Goal: Find specific page/section

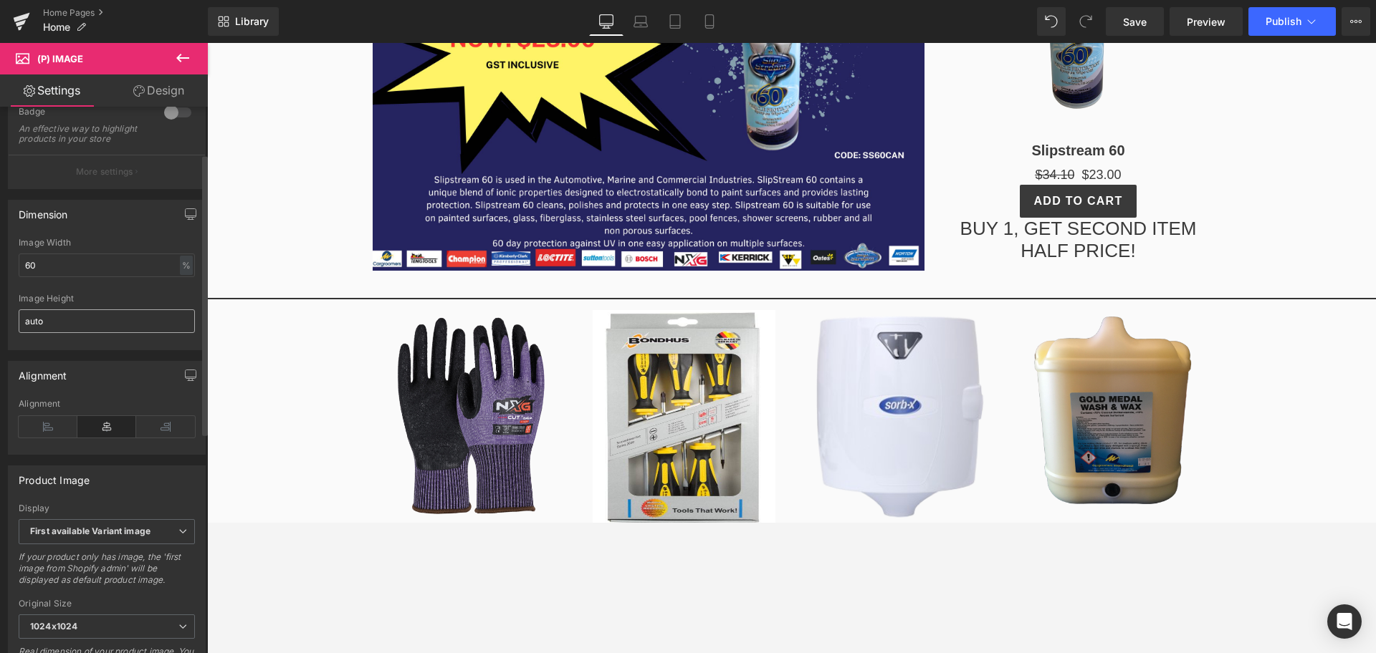
scroll to position [179, 0]
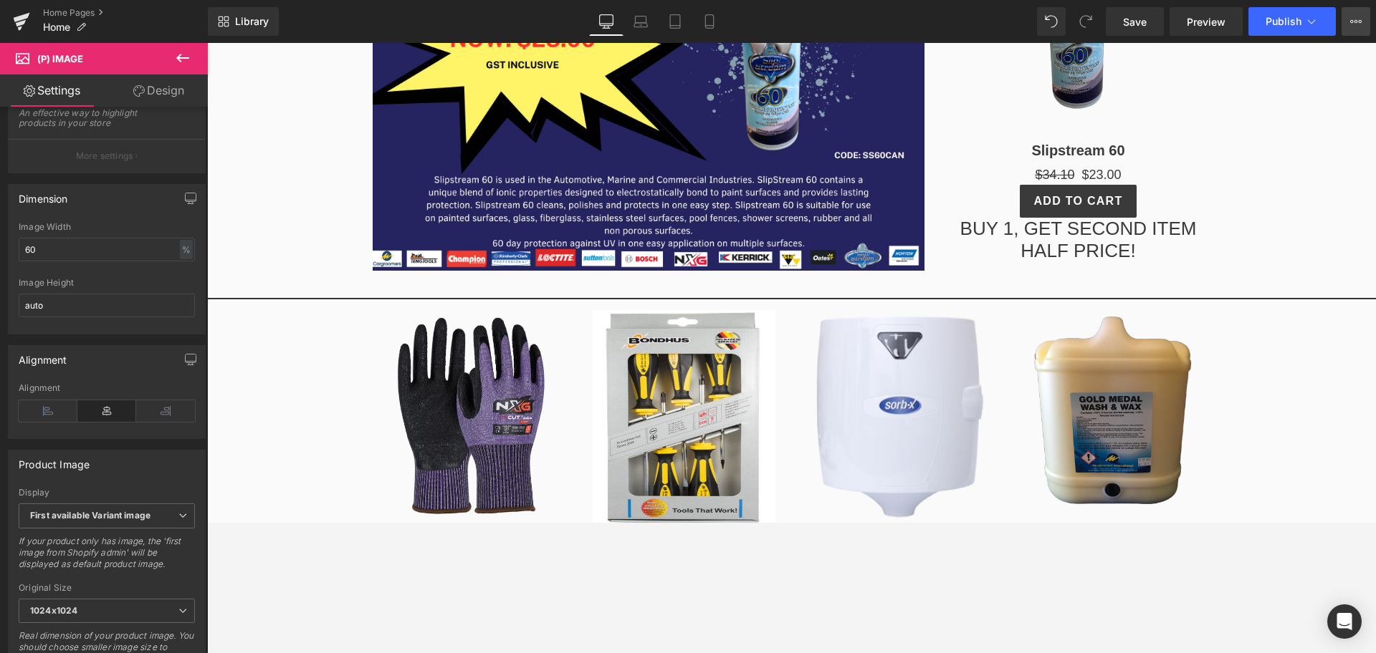
click at [1361, 24] on icon at bounding box center [1355, 21] width 11 height 11
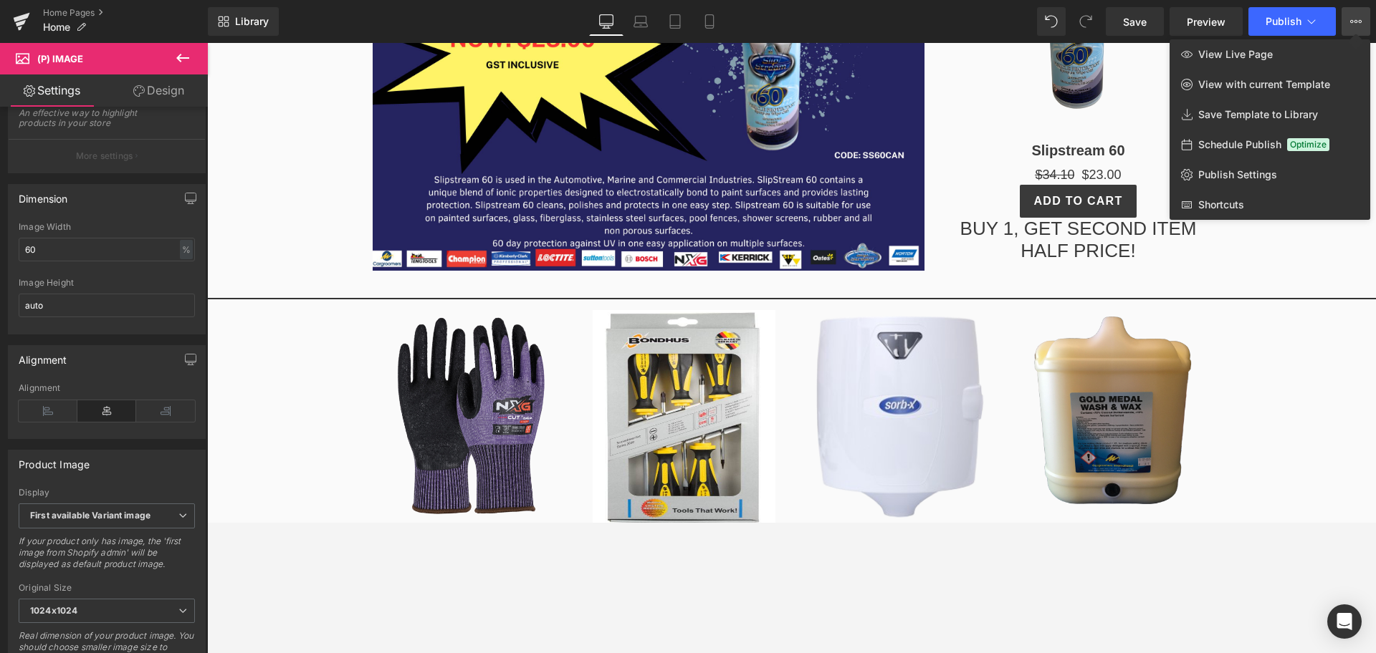
click at [1361, 24] on icon at bounding box center [1355, 21] width 11 height 11
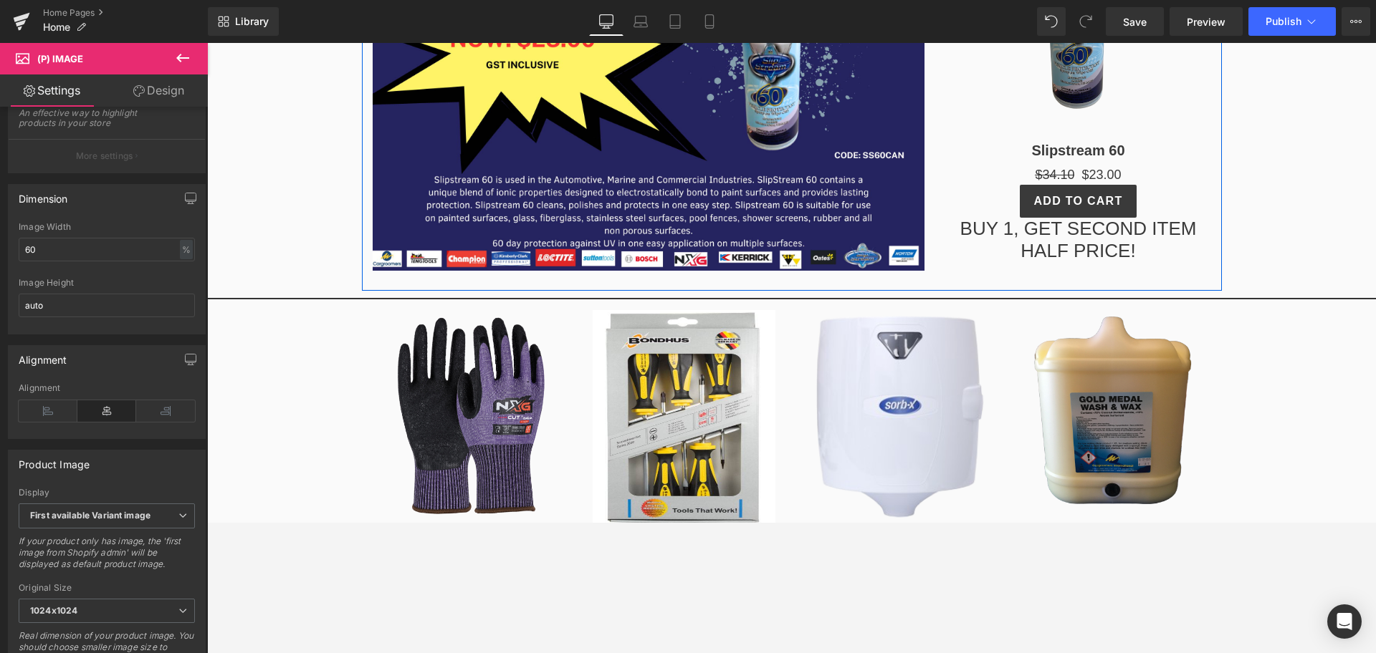
click at [829, 279] on div "Image Sale Off (P) Image Slipstream 60 (P) Title $34.10 $23.00 (P) Price Add To…" at bounding box center [792, 75] width 860 height 431
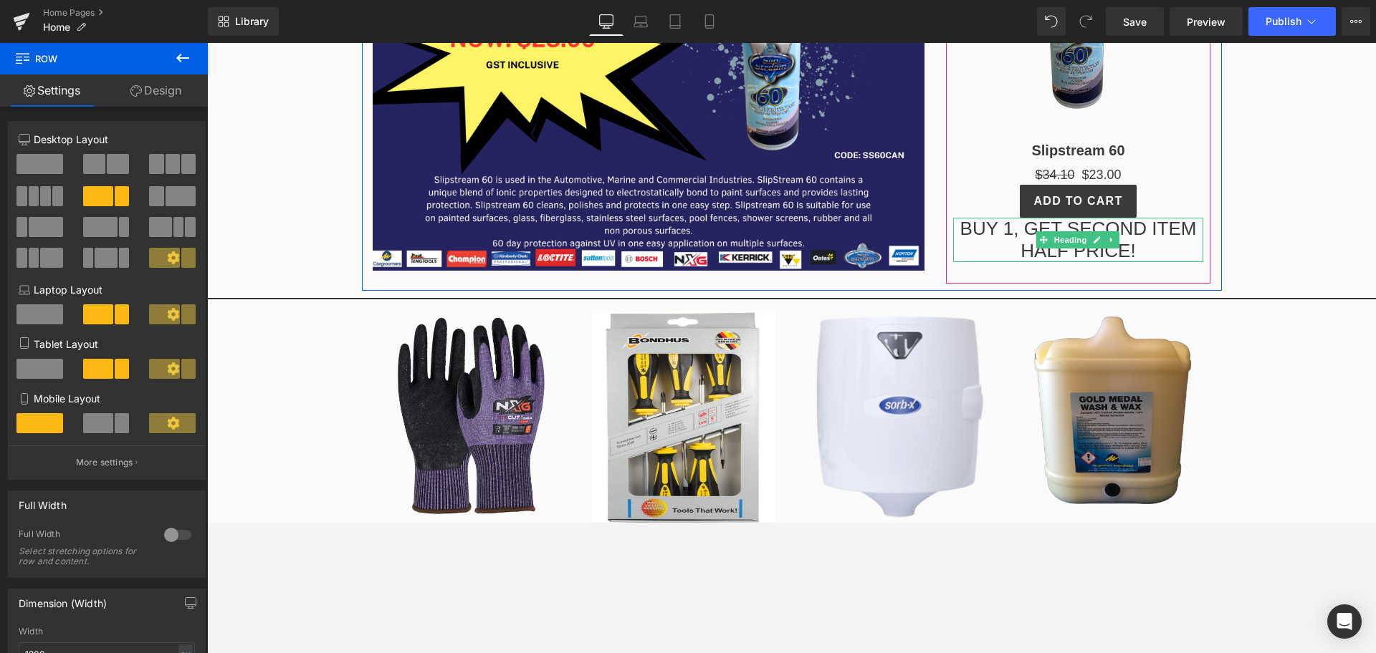
click at [975, 248] on h1 "BUY 1, GET SECOND ITEM HALF PRICE!" at bounding box center [1078, 240] width 251 height 44
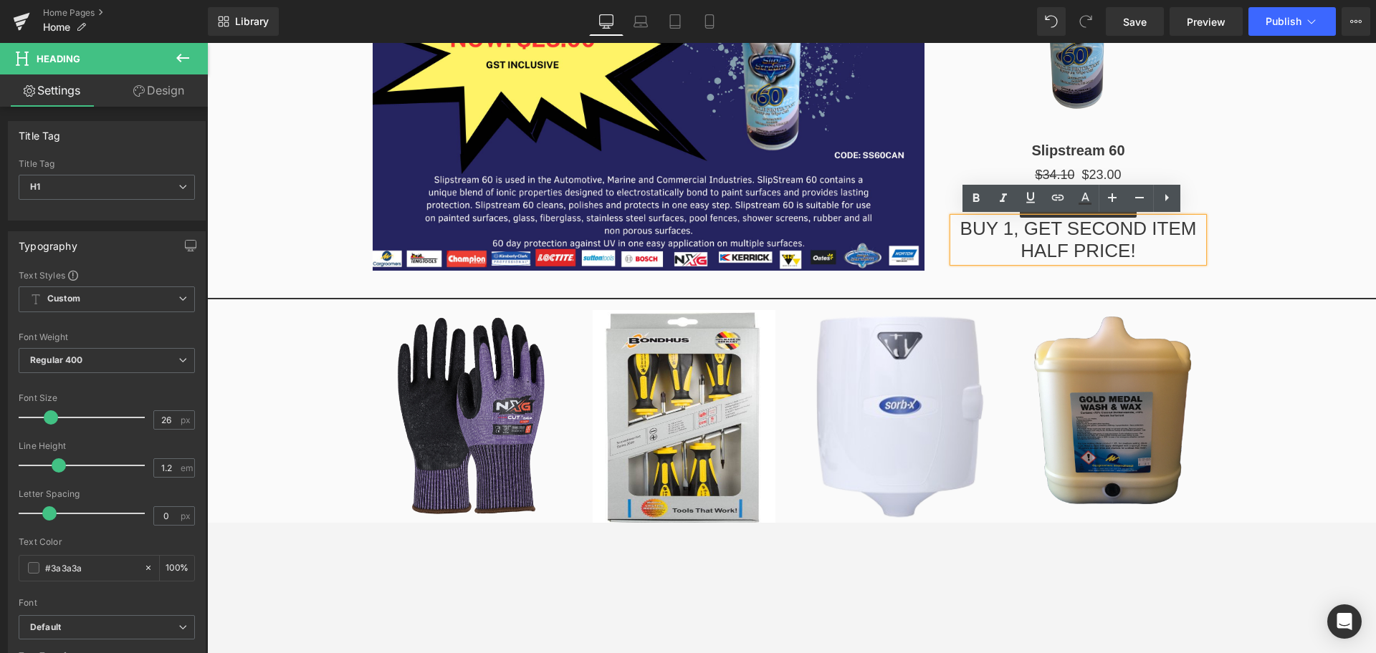
click at [923, 191] on div "Image" at bounding box center [648, 76] width 573 height 390
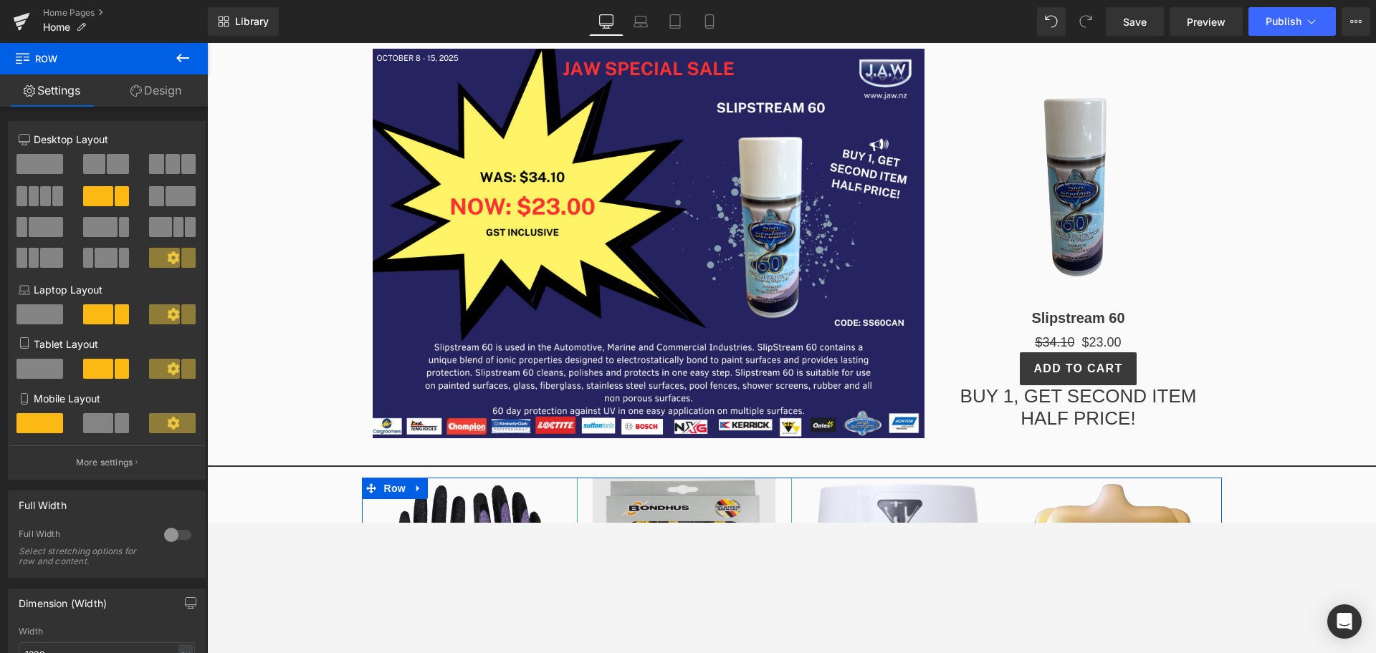
scroll to position [716, 0]
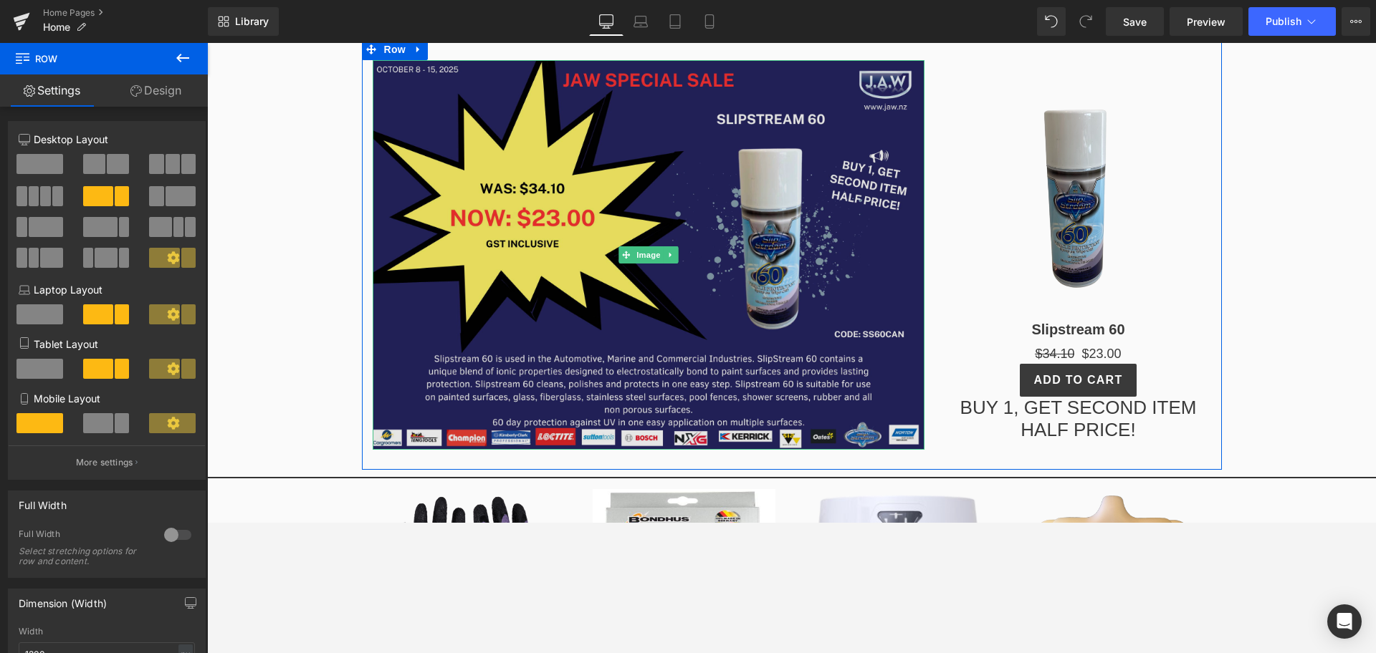
click at [831, 350] on img at bounding box center [649, 255] width 552 height 390
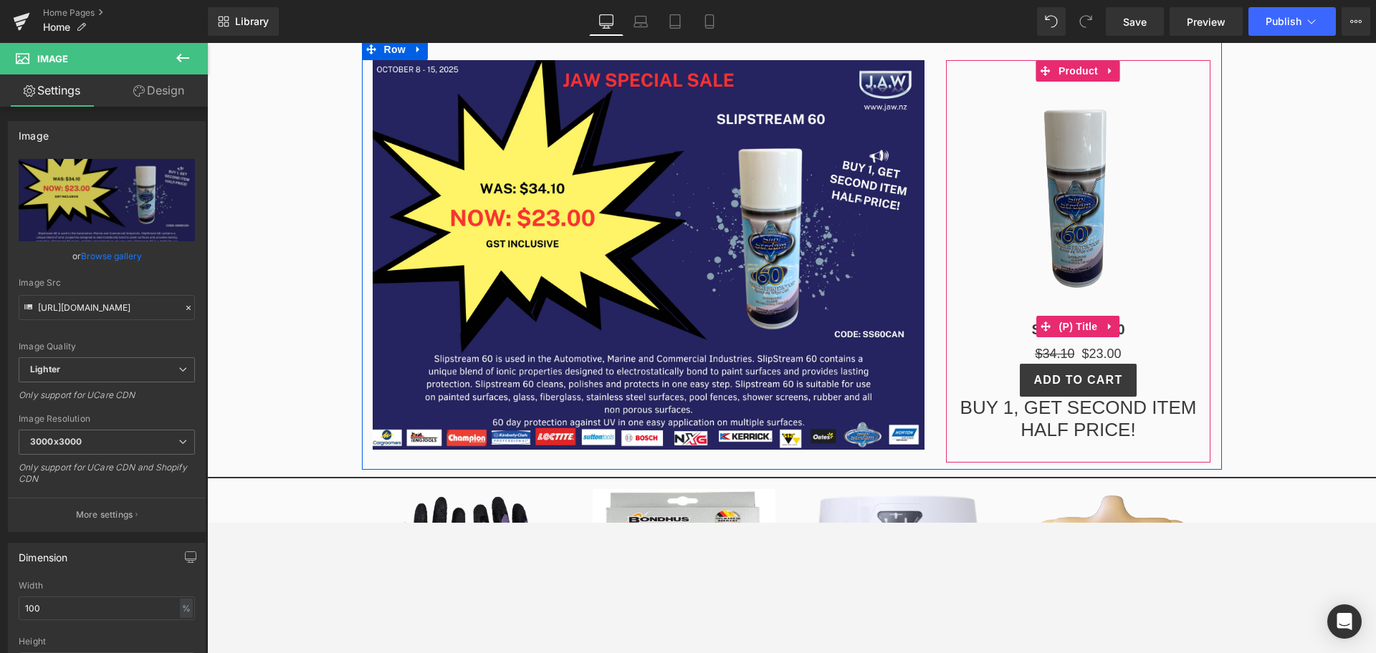
click at [954, 322] on h3 "Slipstream 60" at bounding box center [1078, 327] width 251 height 36
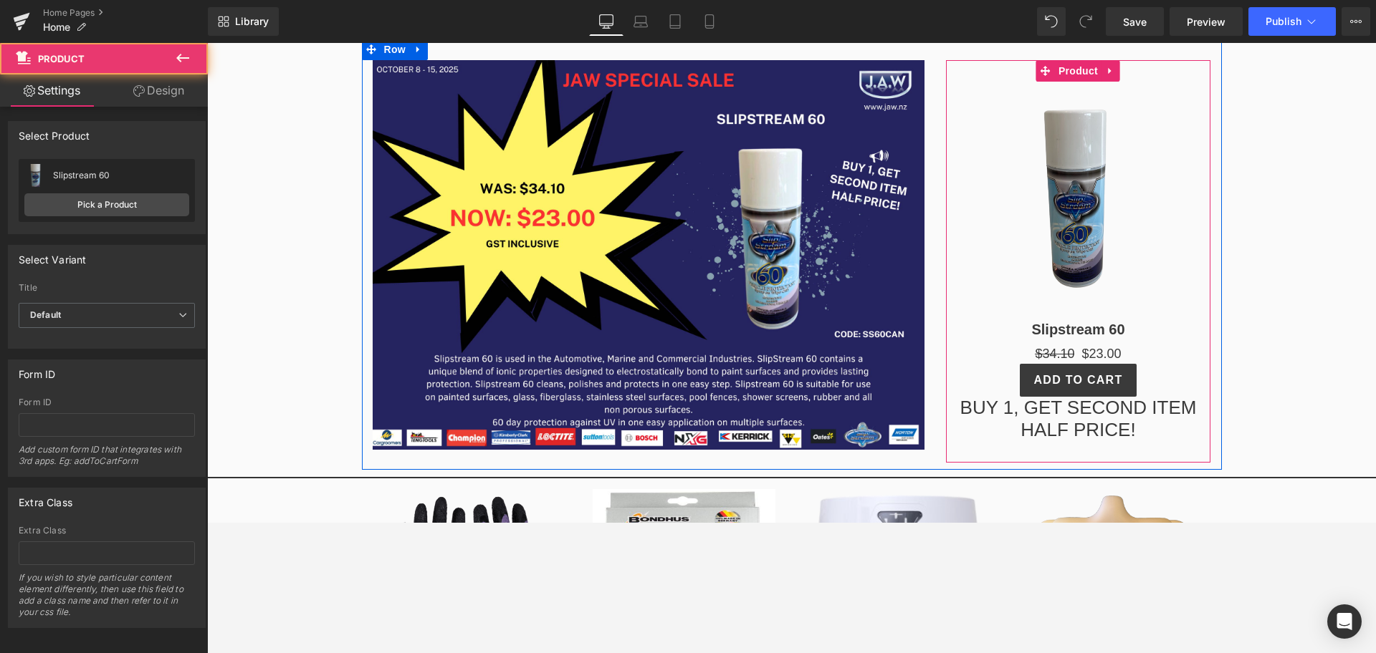
click at [946, 330] on div "Sale Off (P) Image Slipstream 60 (P) Title $34.10 $23.00 (P) Price Add To Cart …" at bounding box center [1078, 261] width 265 height 403
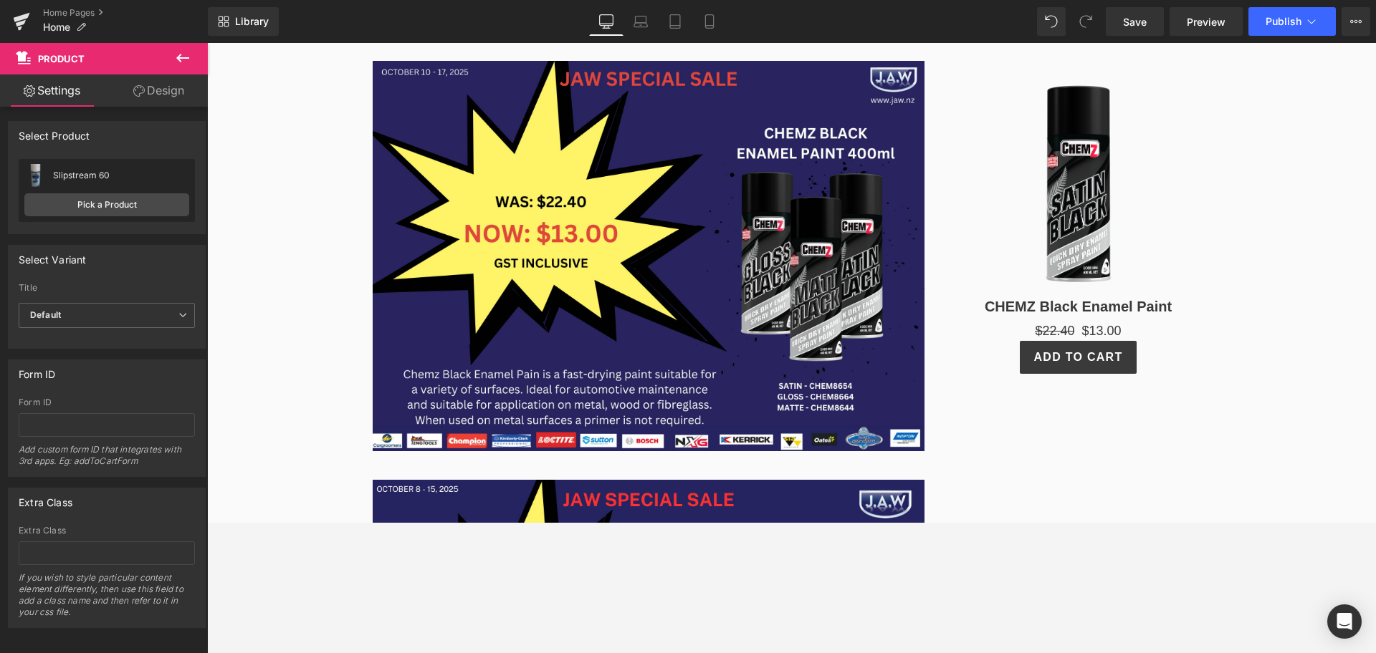
scroll to position [269, 0]
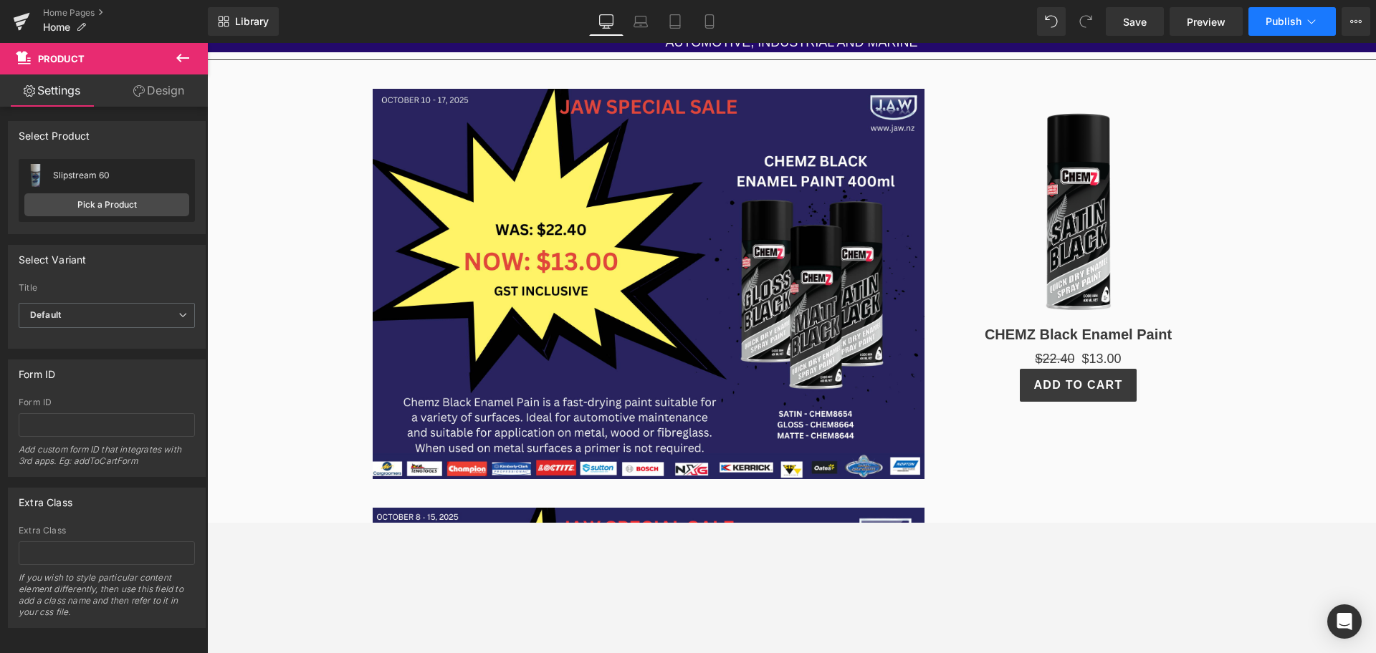
click at [1294, 17] on span "Publish" at bounding box center [1283, 21] width 36 height 11
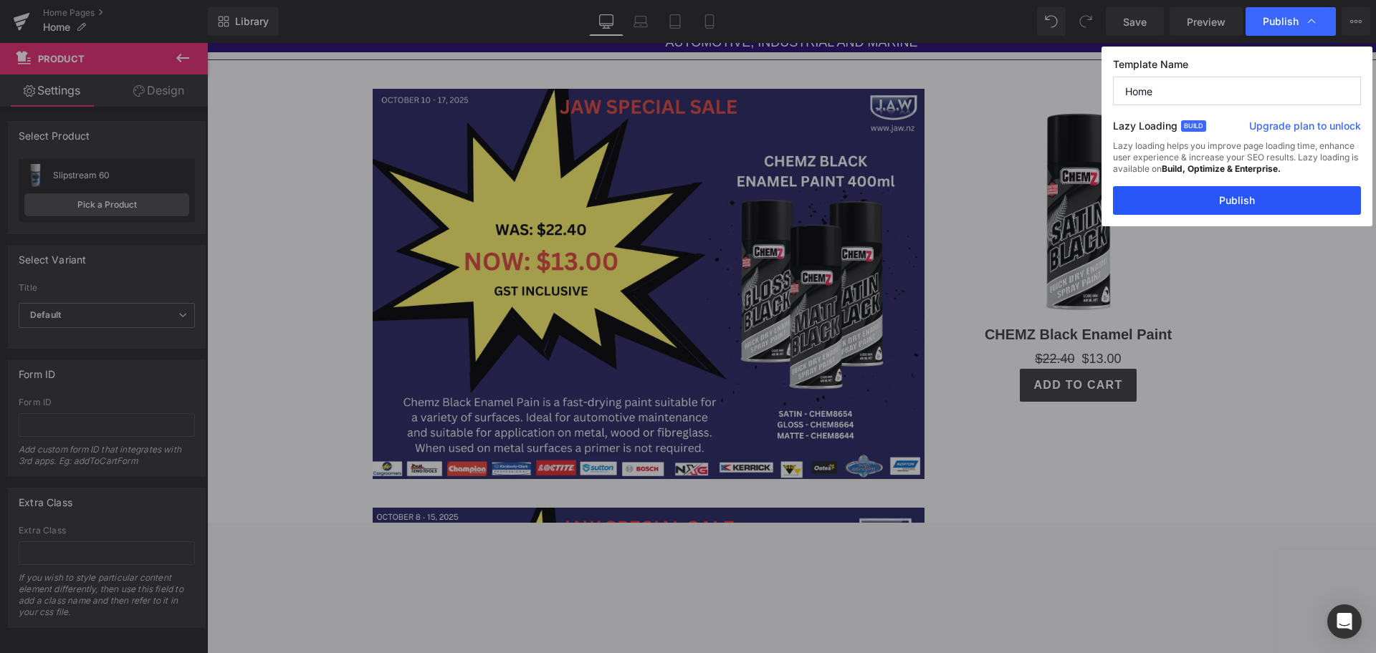
click at [1248, 201] on button "Publish" at bounding box center [1237, 200] width 248 height 29
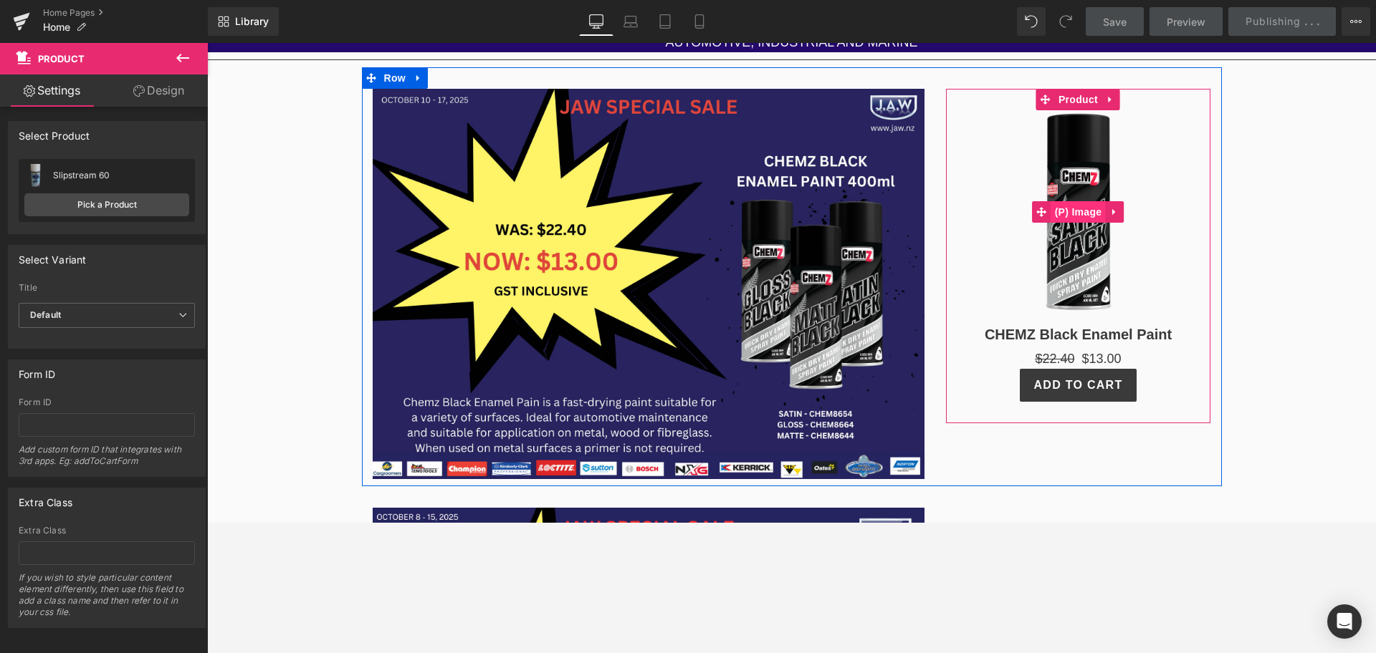
click at [1070, 210] on span "(P) Image" at bounding box center [1078, 211] width 54 height 21
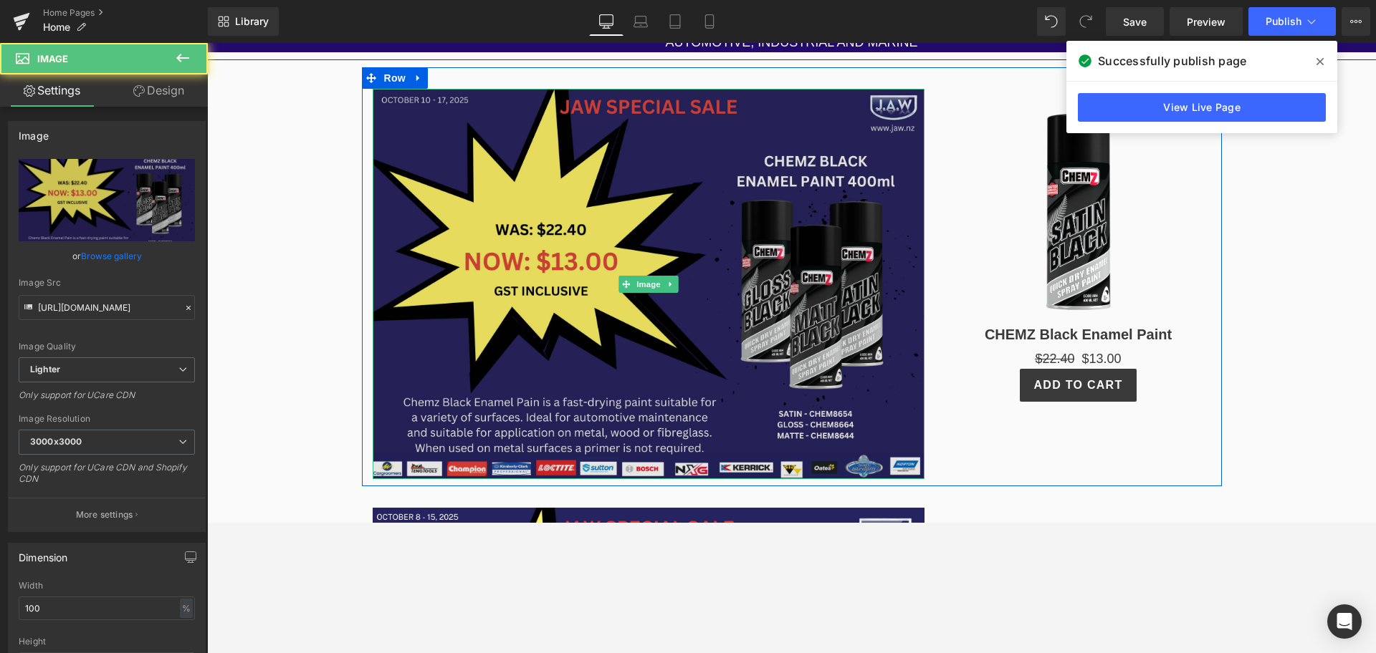
click at [850, 261] on img at bounding box center [649, 284] width 552 height 390
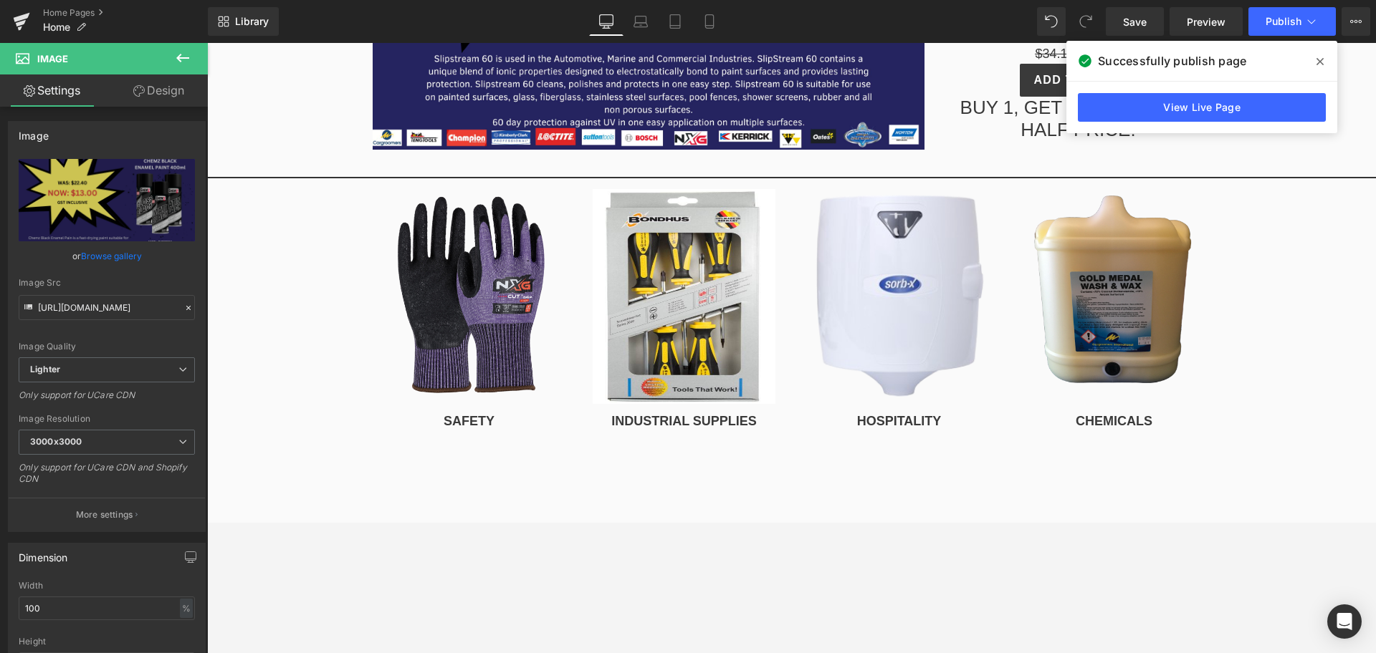
scroll to position [1219, 0]
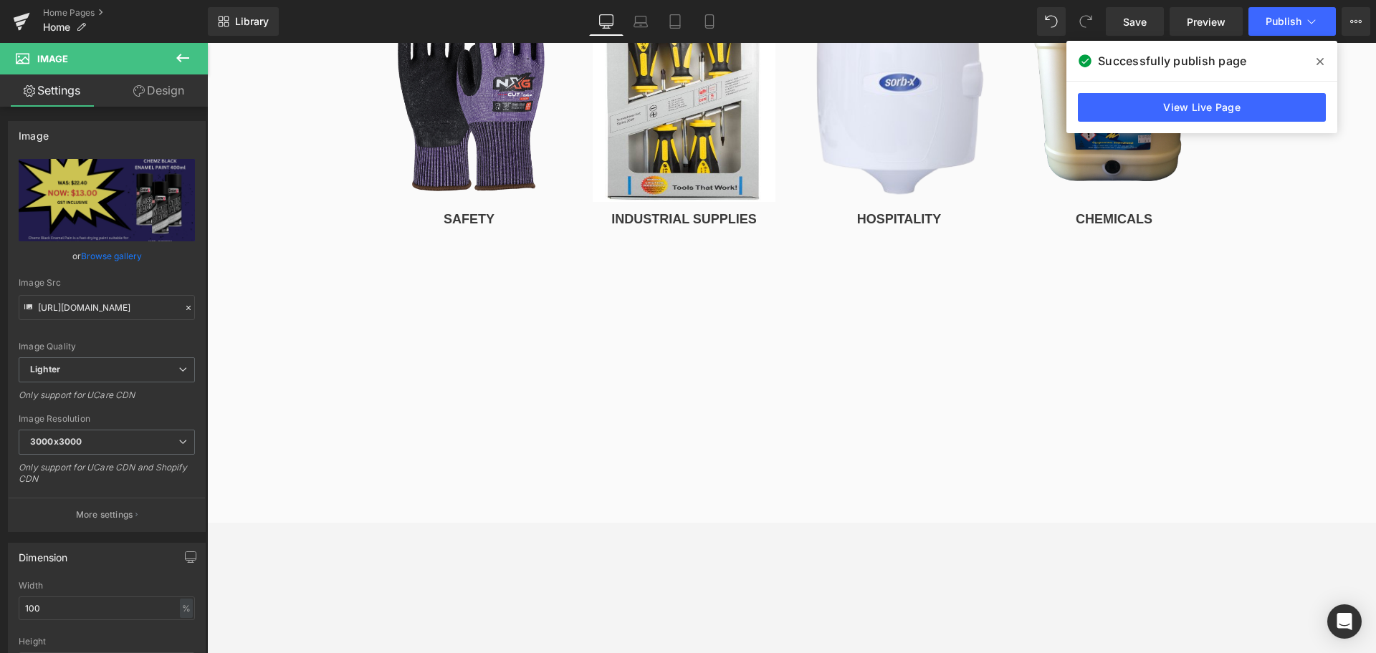
click at [1321, 62] on icon at bounding box center [1319, 61] width 7 height 7
